Goal: Check status

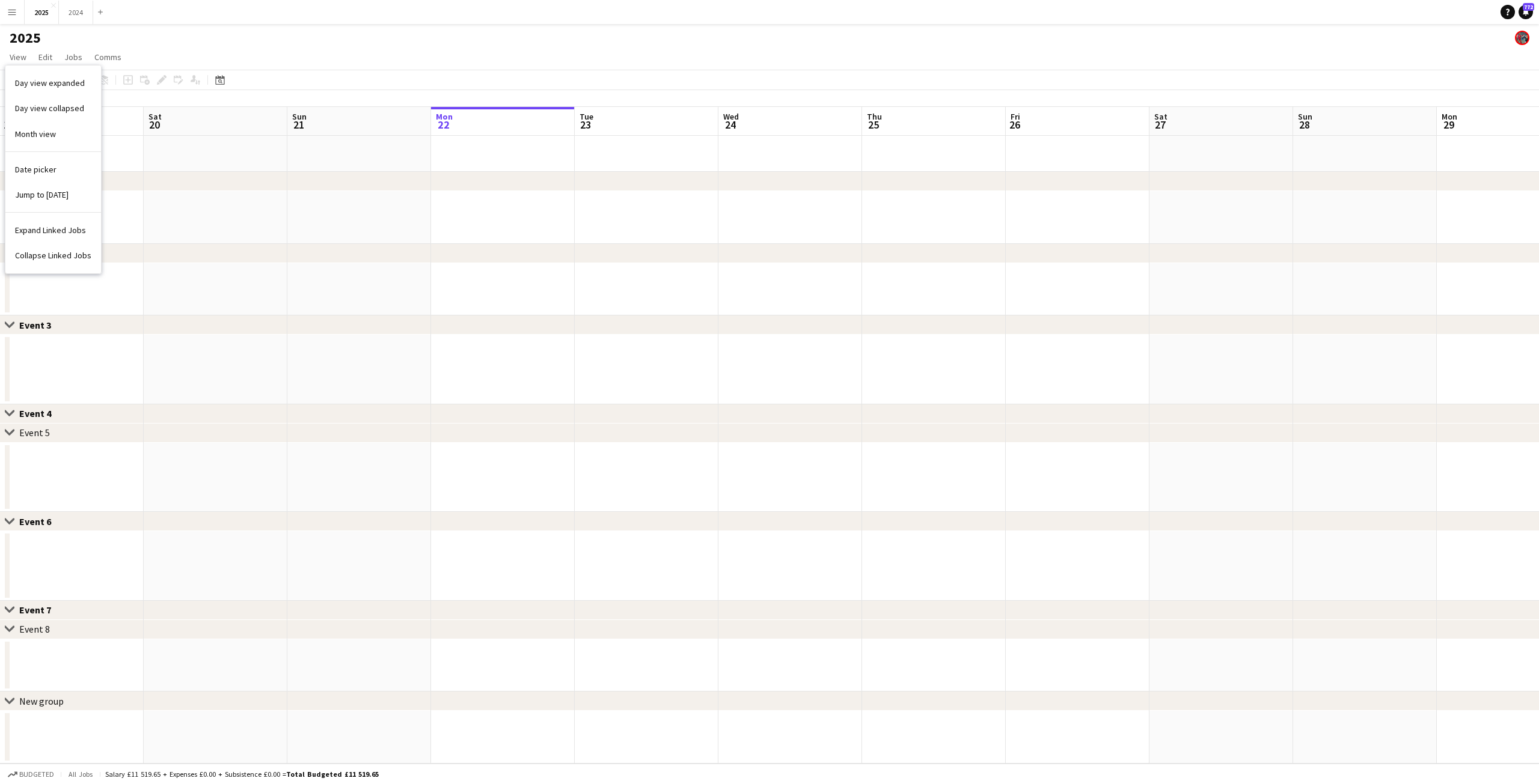
scroll to position [0, 287]
click at [77, 42] on div "2025" at bounding box center [770, 35] width 1539 height 23
click at [23, 67] on app-page-menu "View Day view expanded Day view collapsed Month view Date picker Jump to [DATE]…" at bounding box center [770, 58] width 1539 height 23
click at [16, 55] on span "View" at bounding box center [18, 57] width 17 height 11
click at [51, 140] on link "Month view" at bounding box center [53, 134] width 95 height 25
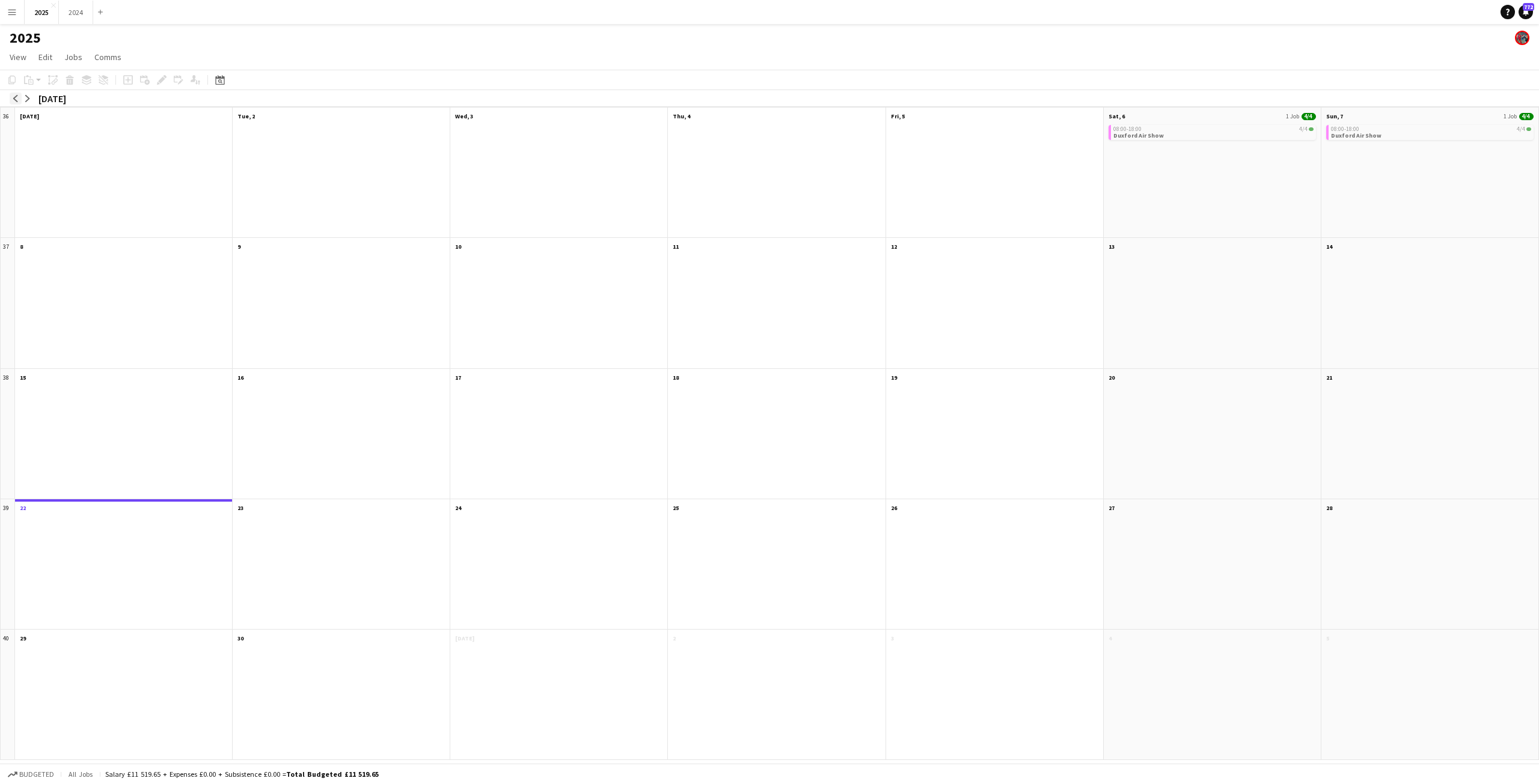
click at [12, 98] on button "arrow-left" at bounding box center [16, 99] width 12 height 12
click at [17, 102] on button "arrow-left" at bounding box center [16, 99] width 12 height 12
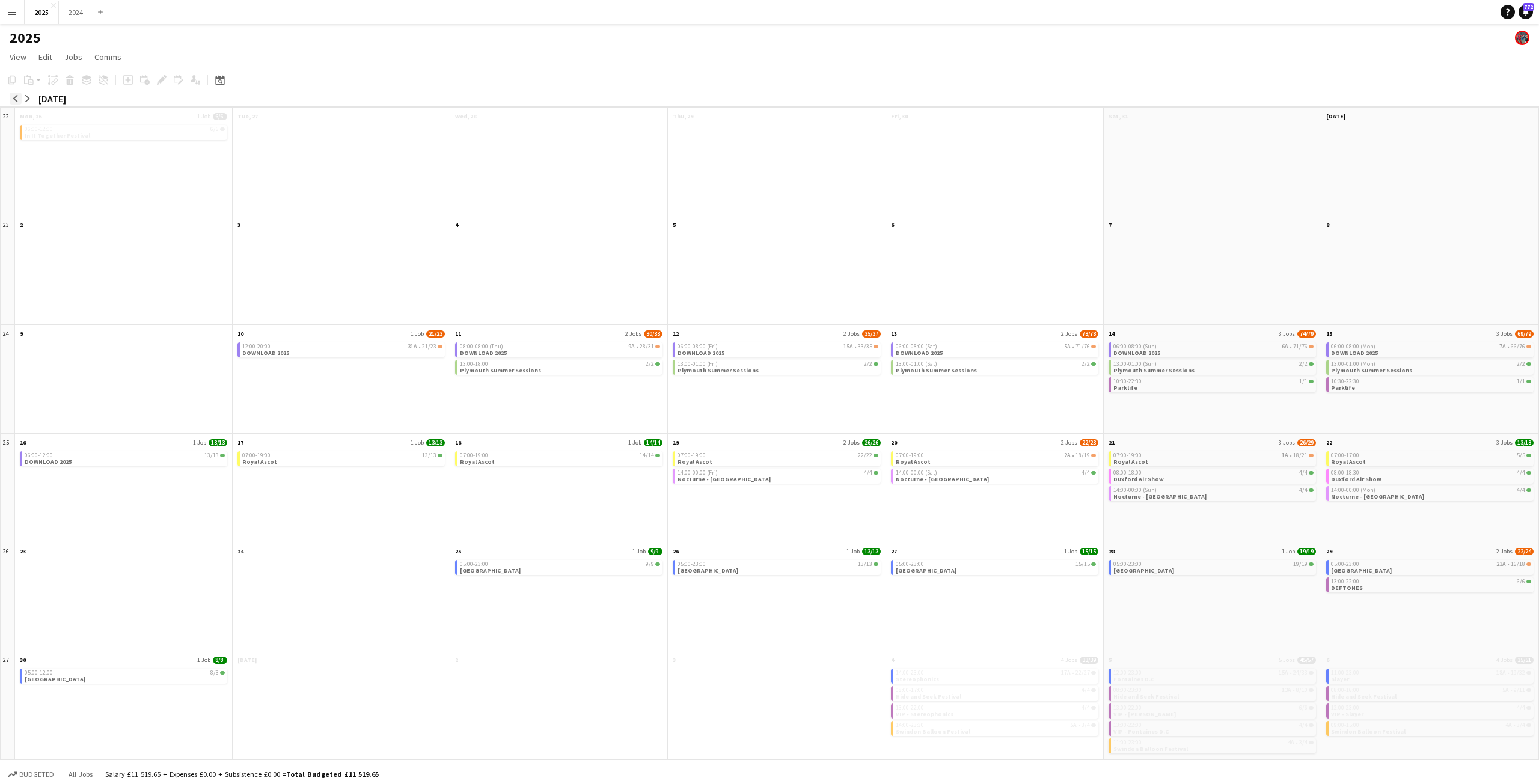
click at [17, 102] on button "arrow-left" at bounding box center [16, 99] width 12 height 12
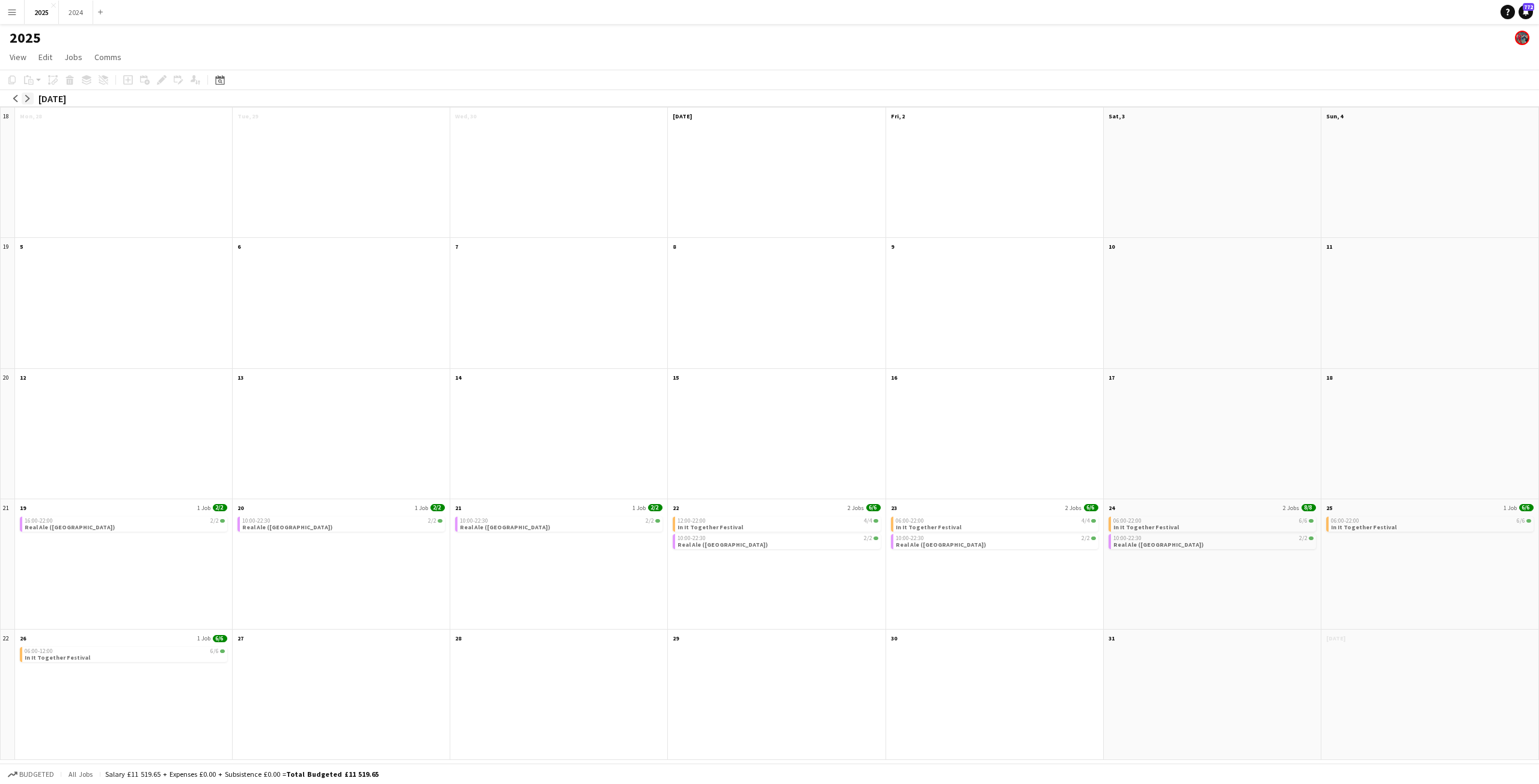
click at [29, 101] on app-icon "arrow-right" at bounding box center [27, 98] width 7 height 7
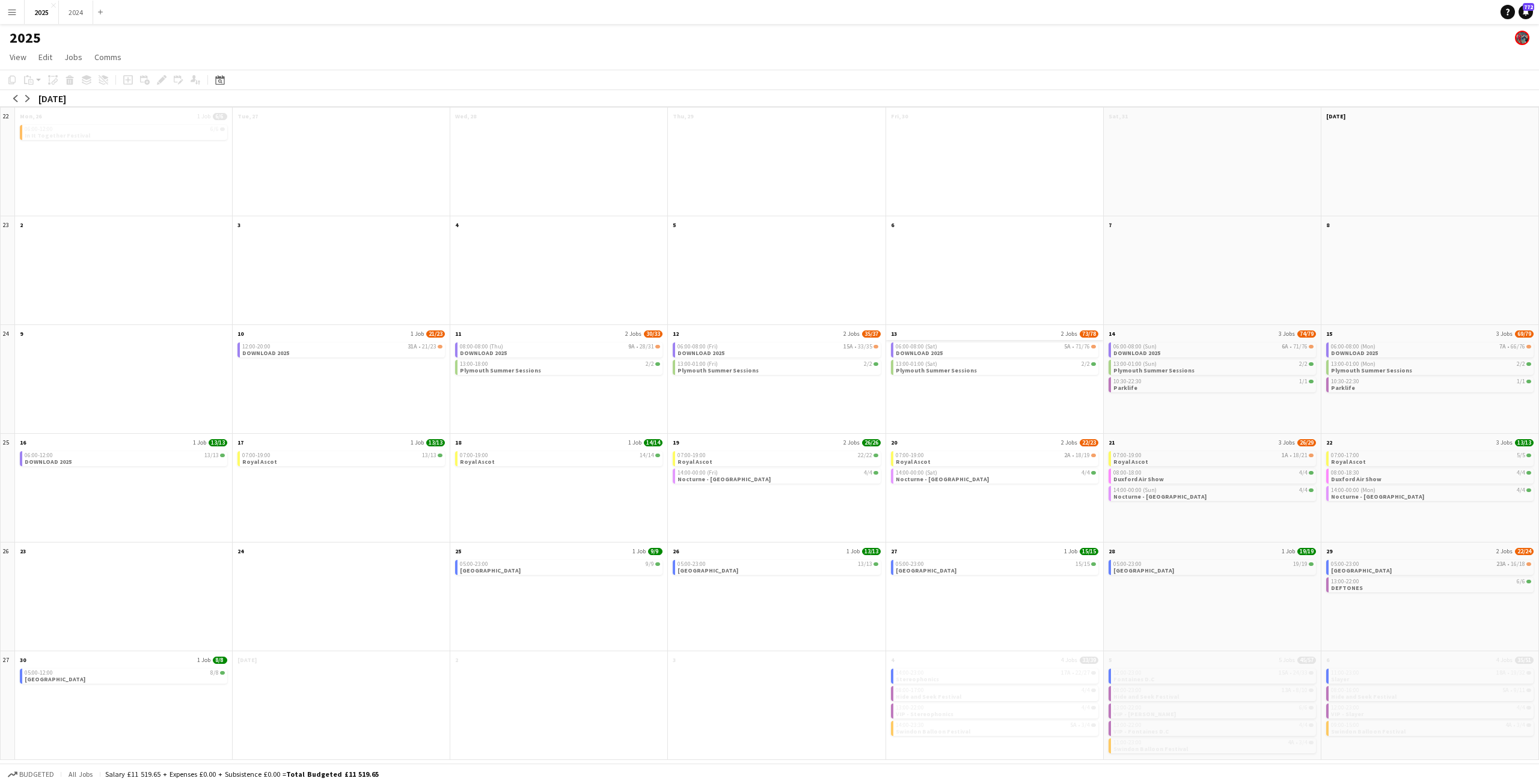
click at [973, 334] on app-month-view-date-header "13 2 Jobs 73/78" at bounding box center [994, 332] width 217 height 15
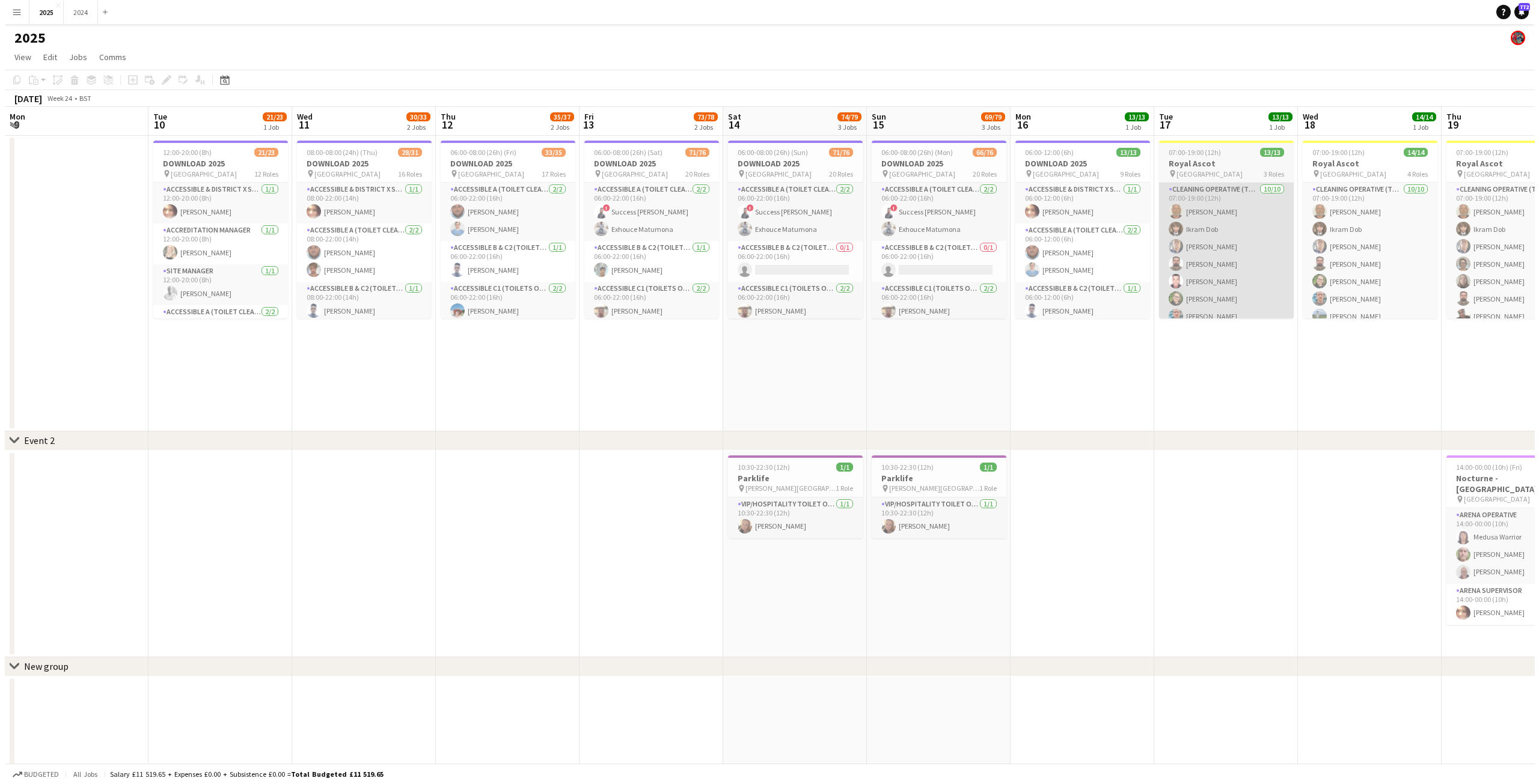
scroll to position [0, 414]
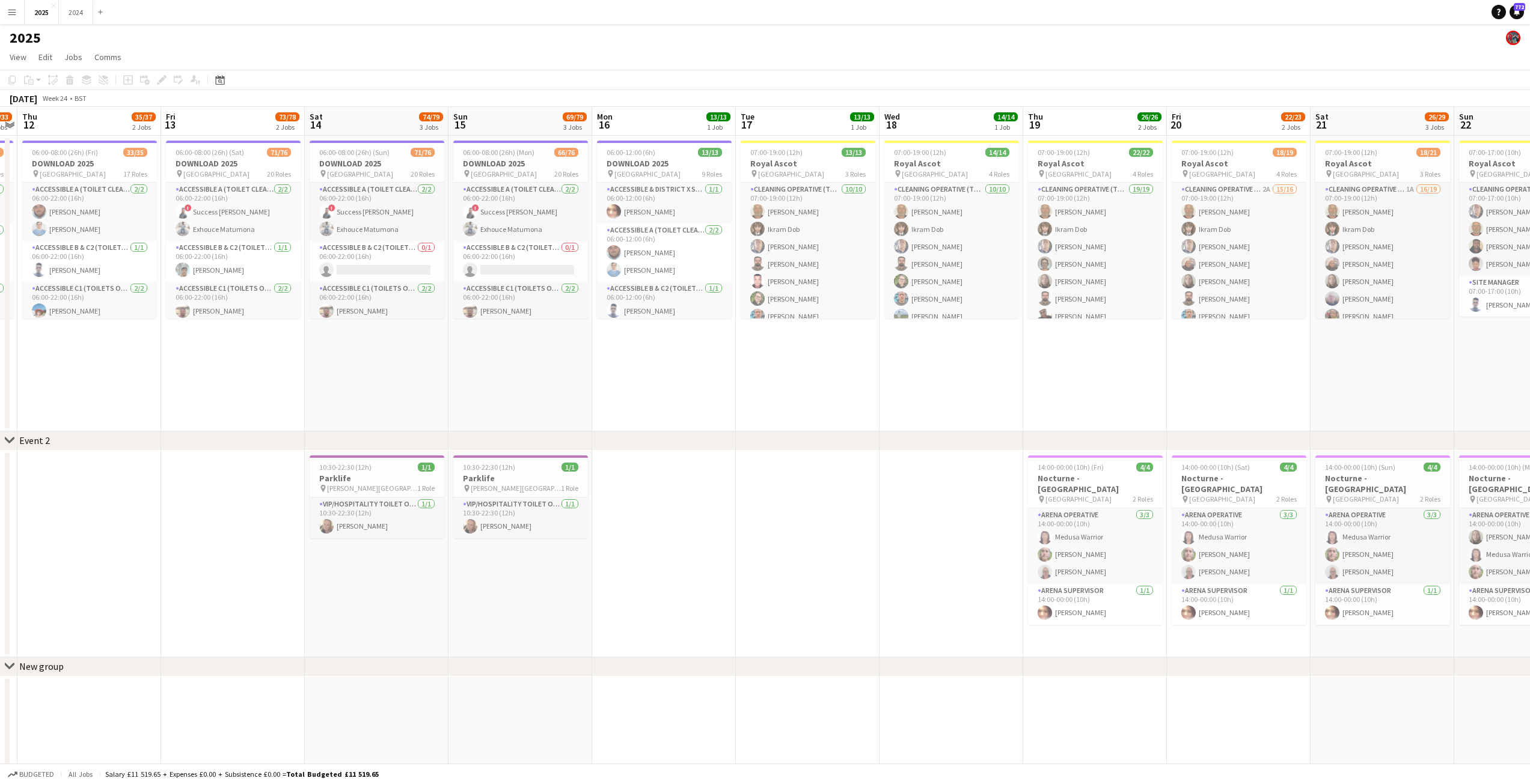
click at [314, 123] on span "14" at bounding box center [315, 124] width 15 height 14
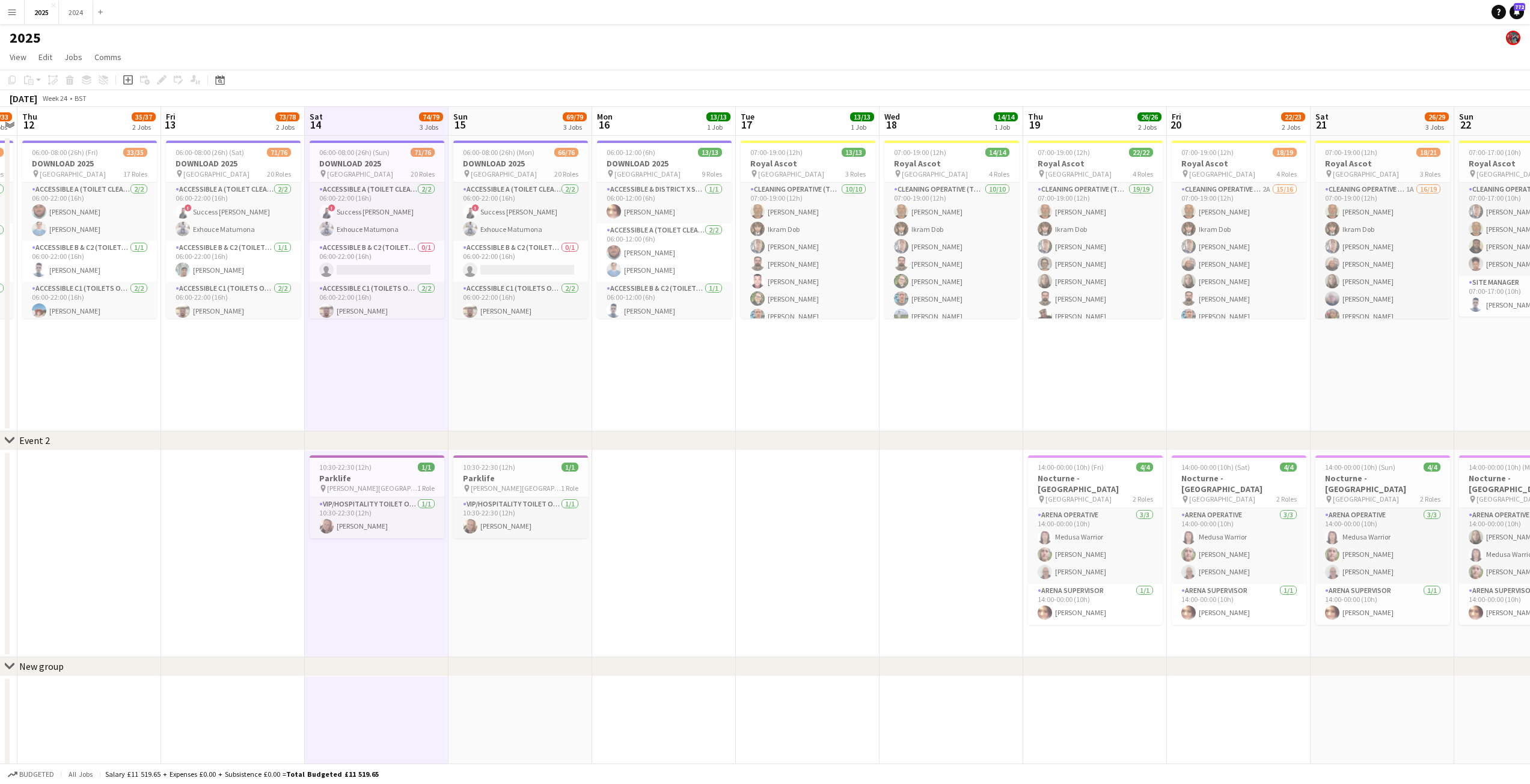
click at [8, 12] on app-icon "Menu" at bounding box center [12, 12] width 10 height 10
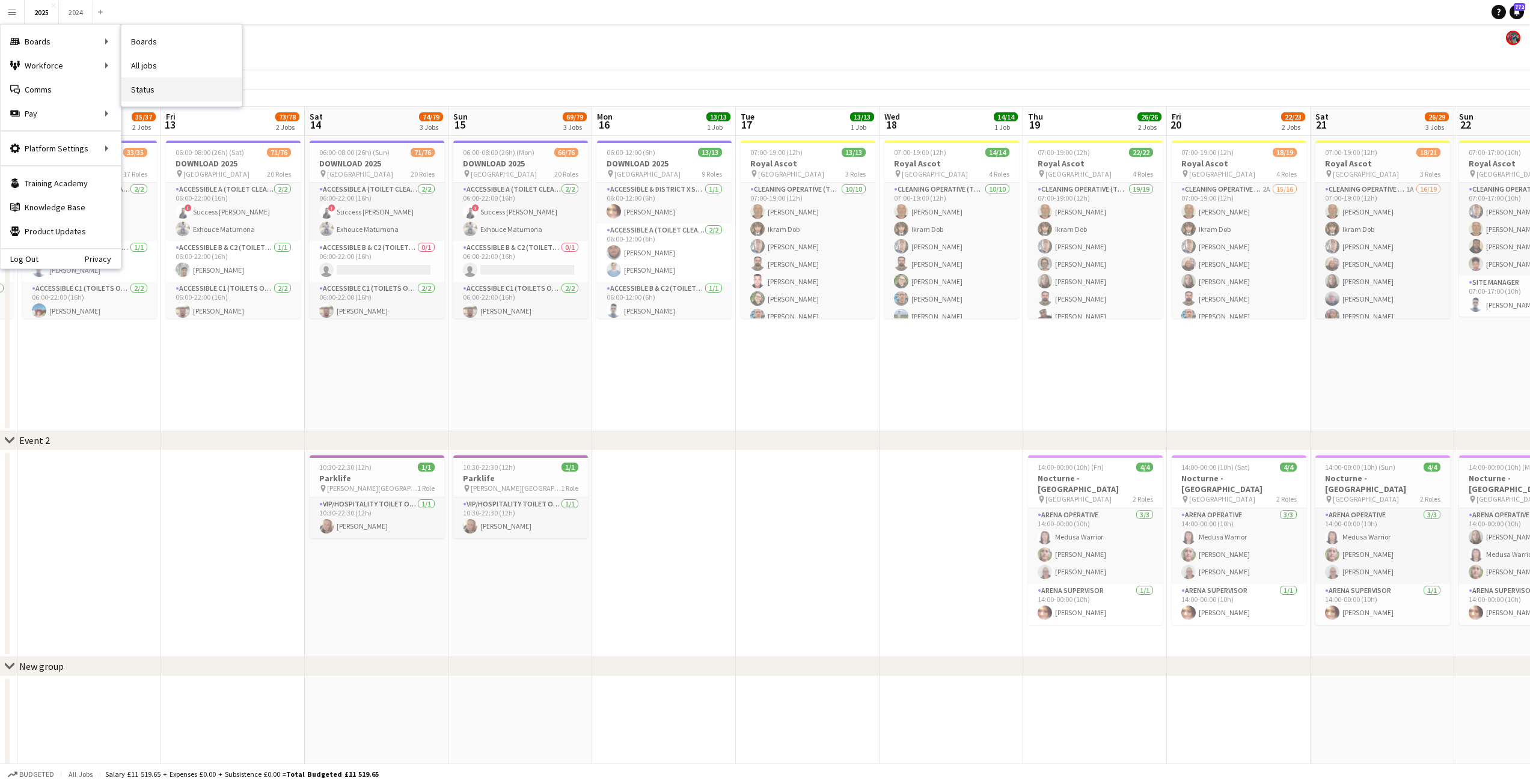
click at [147, 90] on link "Status" at bounding box center [181, 89] width 120 height 24
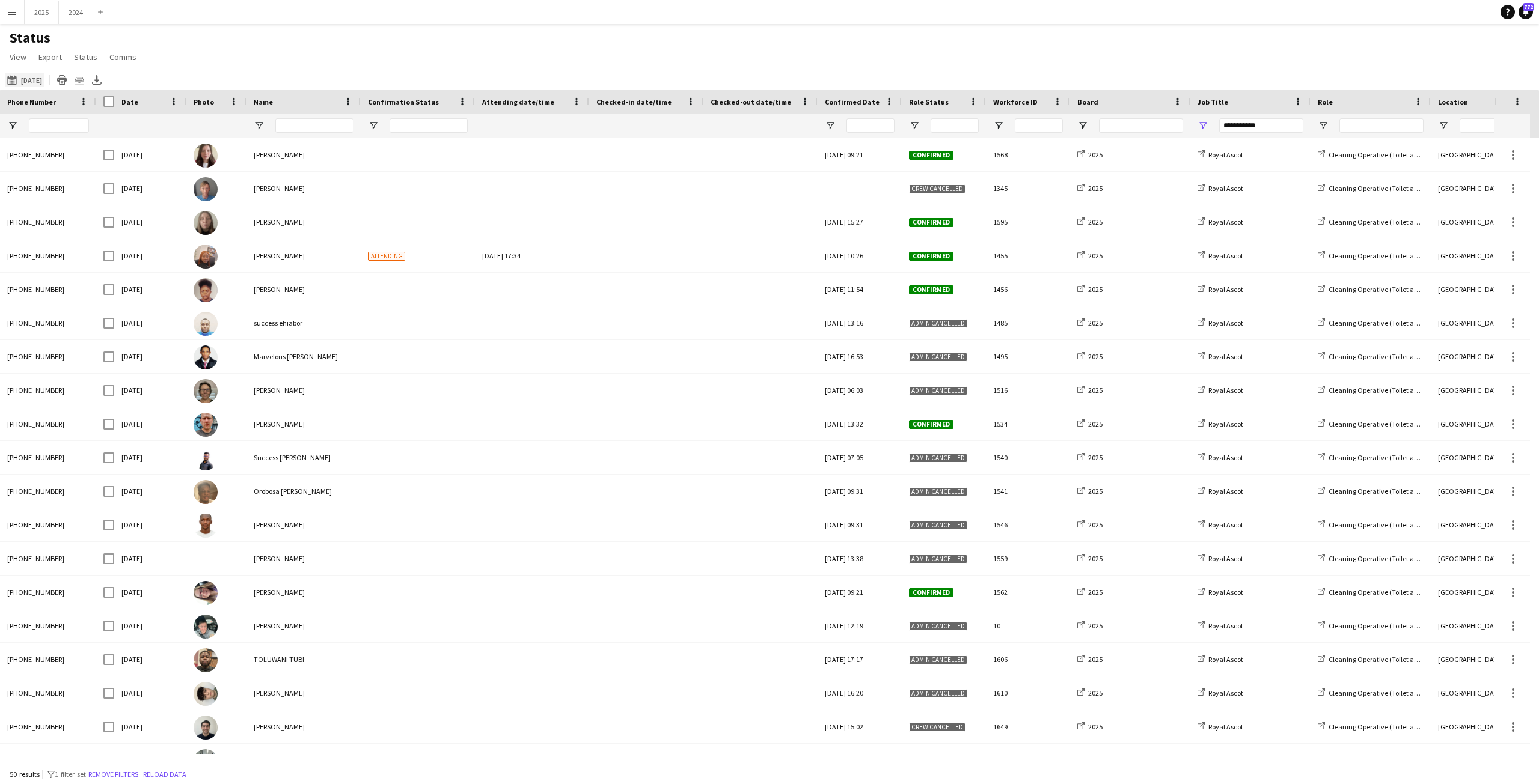
click at [29, 78] on button "[DATE] to [DATE] [DATE]" at bounding box center [24, 80] width 40 height 14
click at [149, 129] on span "Previous month" at bounding box center [149, 127] width 24 height 24
click at [149, 129] on span "Previous month" at bounding box center [149, 127] width 24 height 24
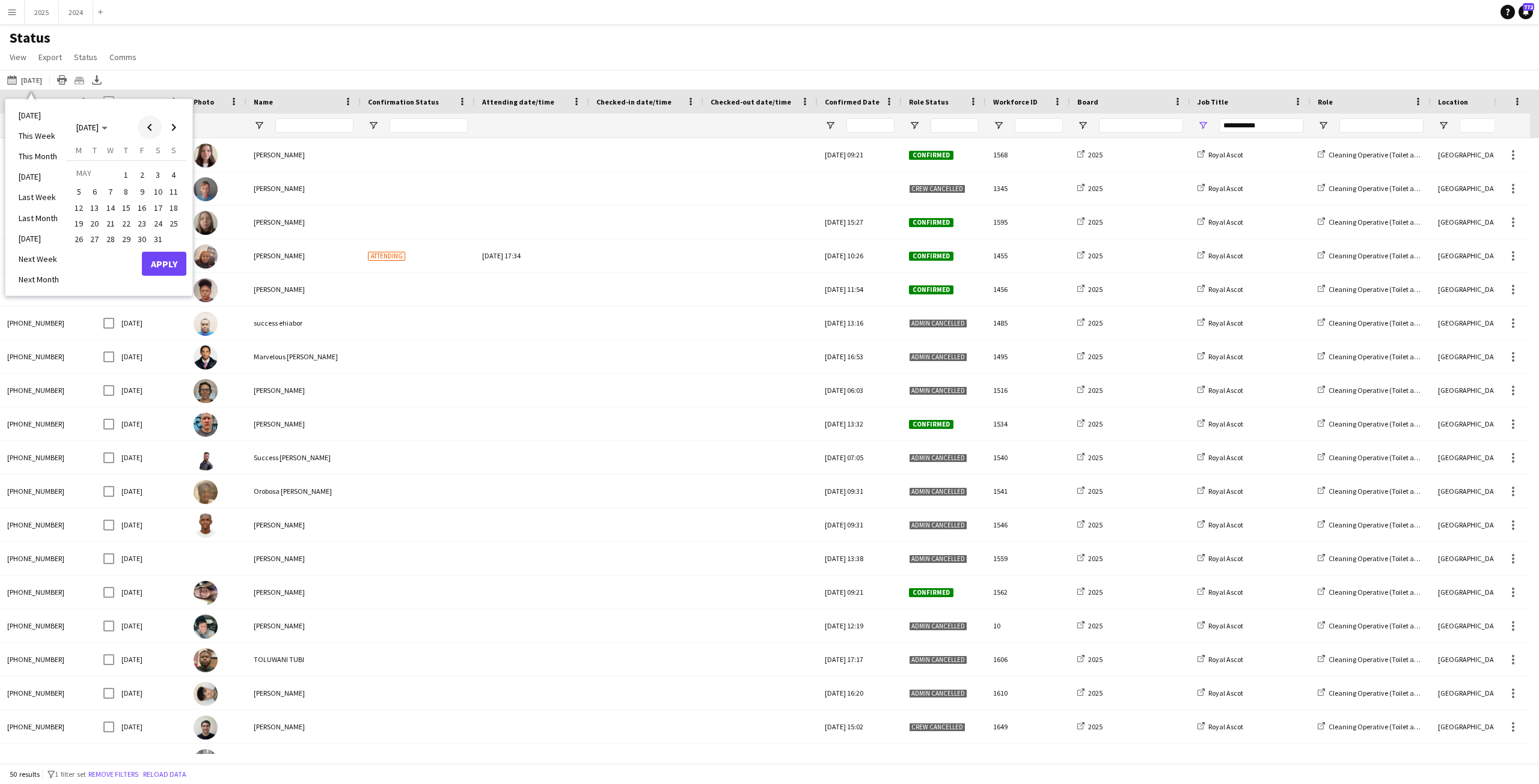
click at [149, 129] on span "Previous month" at bounding box center [149, 127] width 24 height 24
click at [170, 131] on span "Next month" at bounding box center [173, 127] width 24 height 24
click at [157, 208] on span "14" at bounding box center [158, 208] width 14 height 14
click at [171, 276] on button "Apply" at bounding box center [164, 280] width 44 height 24
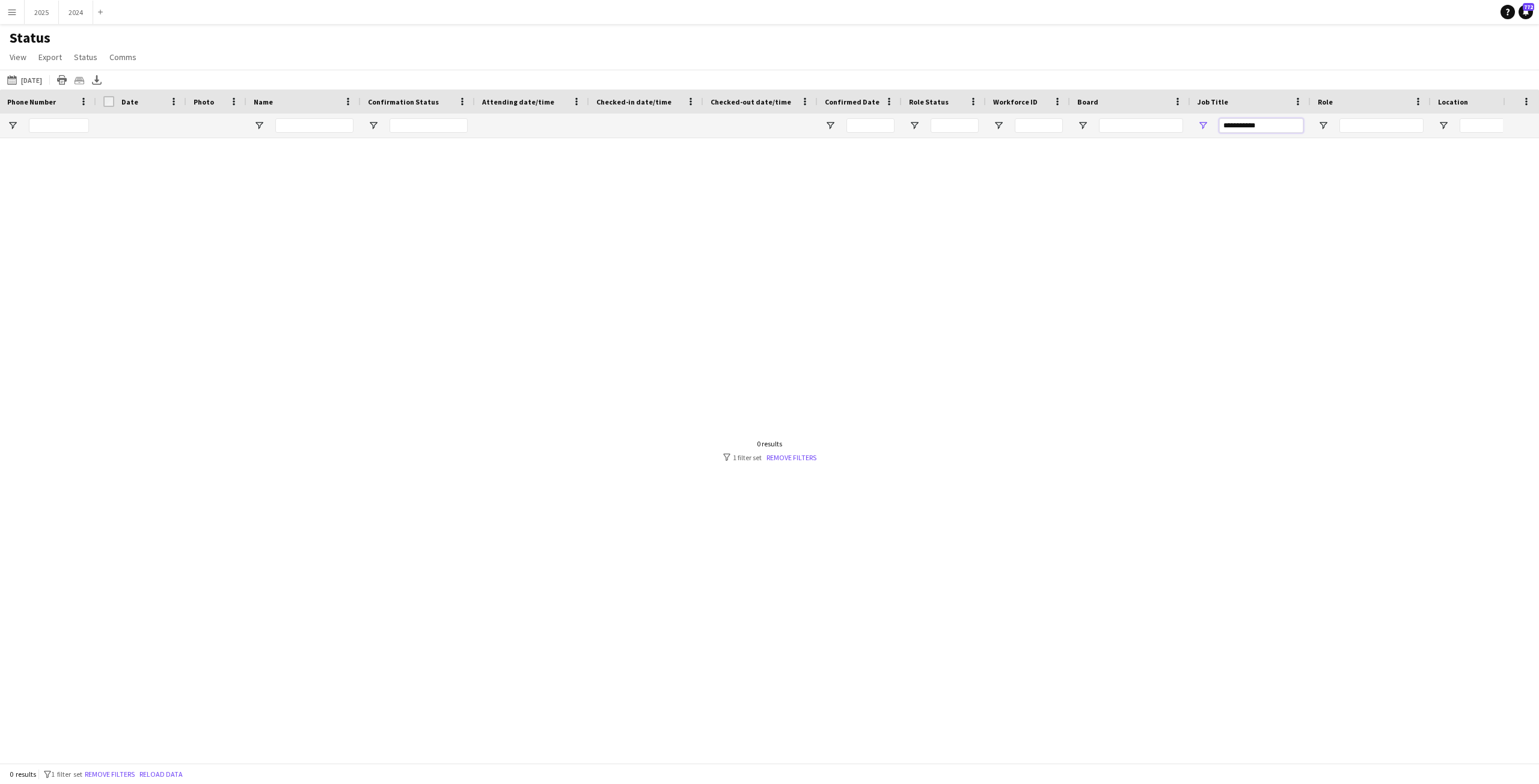
click at [1288, 132] on input "**********" at bounding box center [1261, 125] width 84 height 14
type input "*"
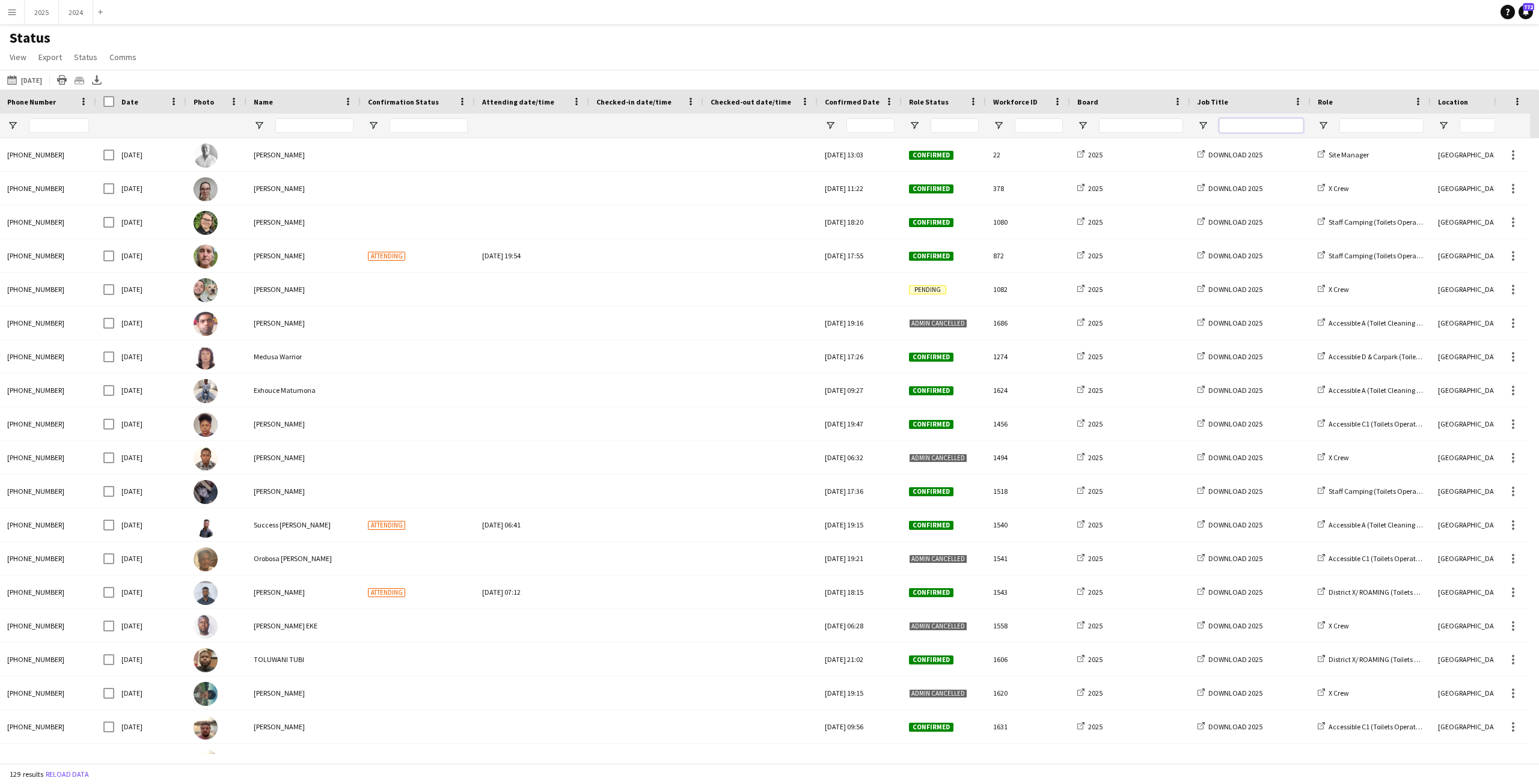
click at [1279, 125] on input "Job Title Filter Input" at bounding box center [1261, 125] width 84 height 14
type input "********"
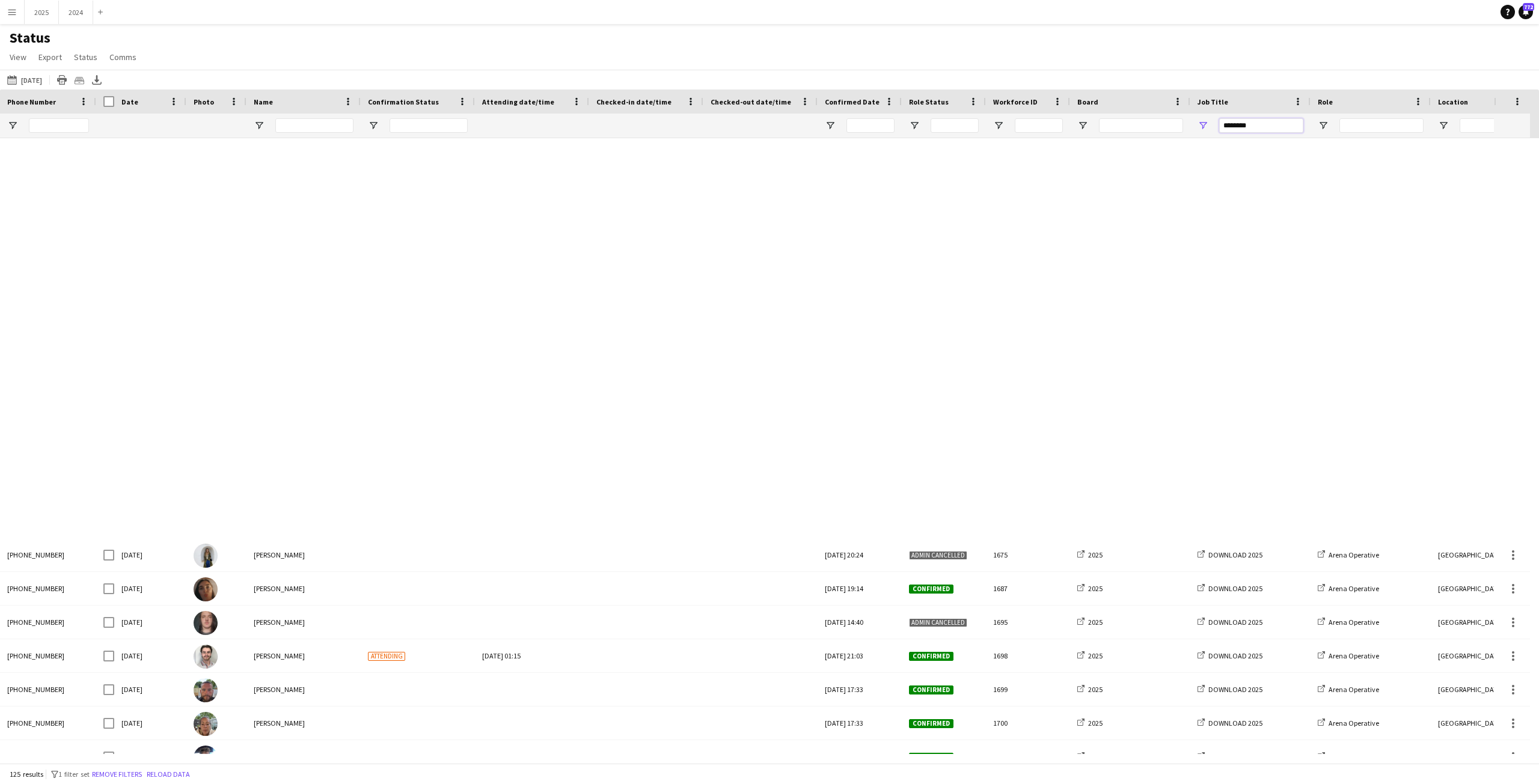
scroll to position [3590, 0]
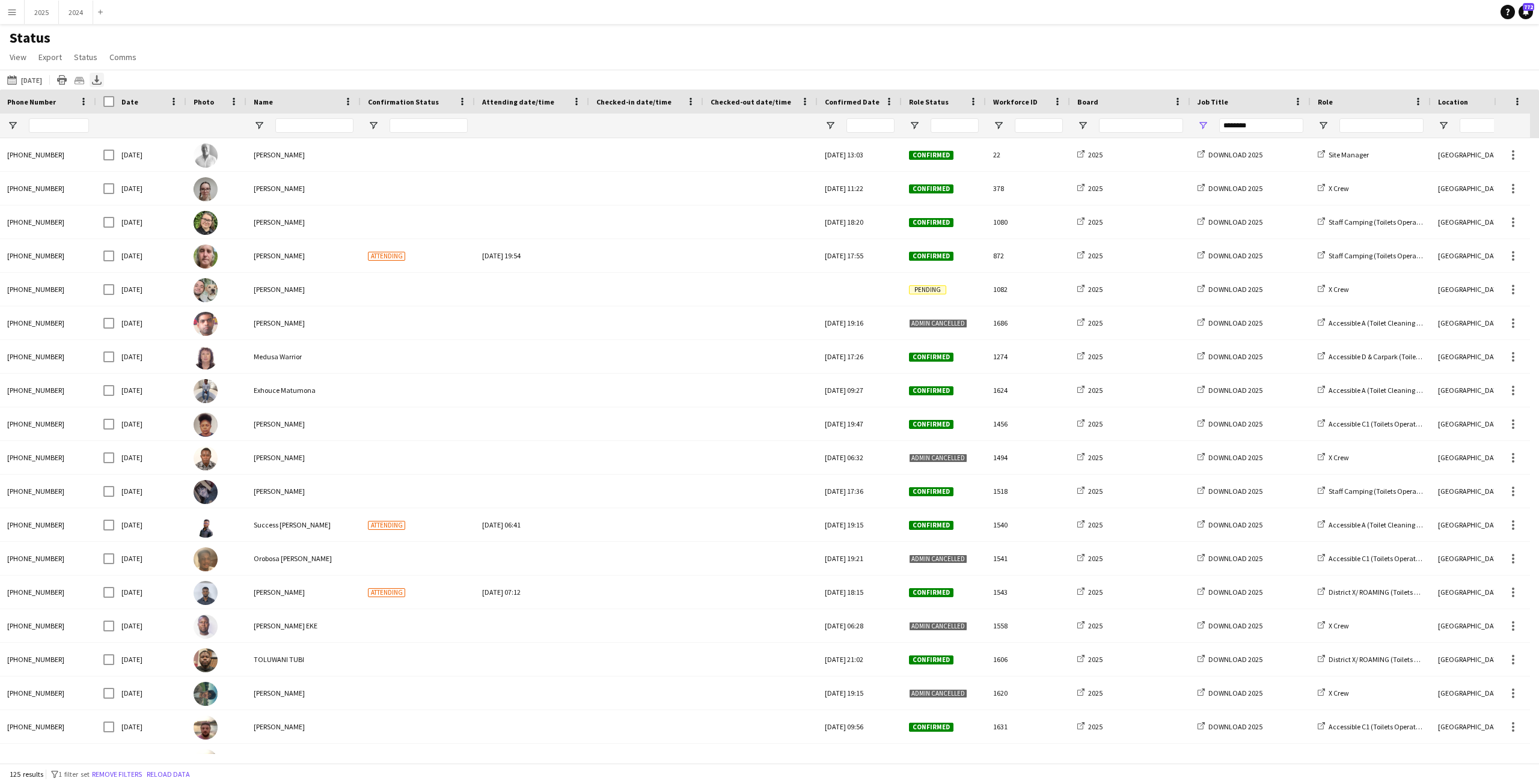
click at [99, 77] on icon at bounding box center [96, 79] width 5 height 7
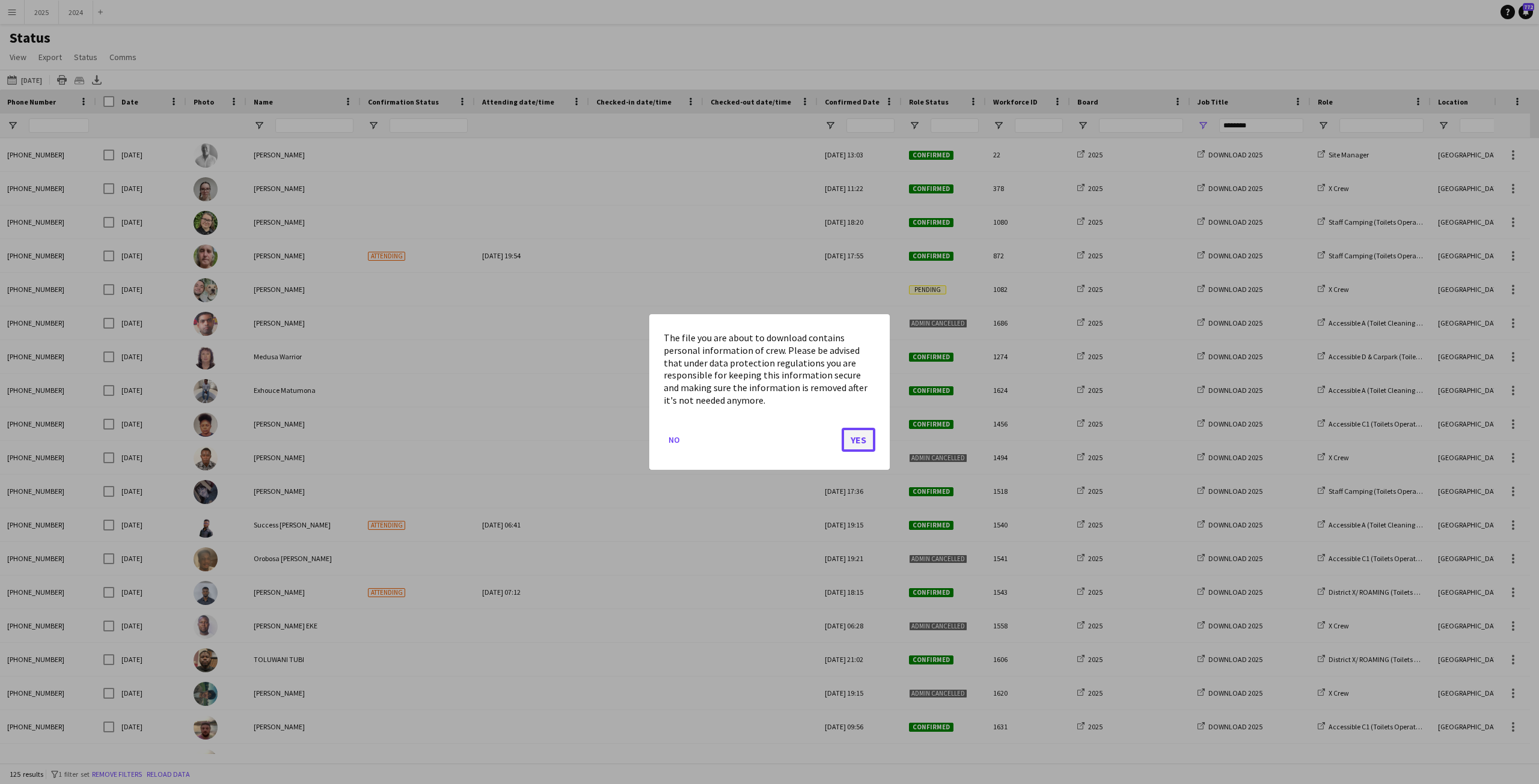
click at [859, 442] on button "Yes" at bounding box center [858, 439] width 34 height 24
